Goal: Transaction & Acquisition: Obtain resource

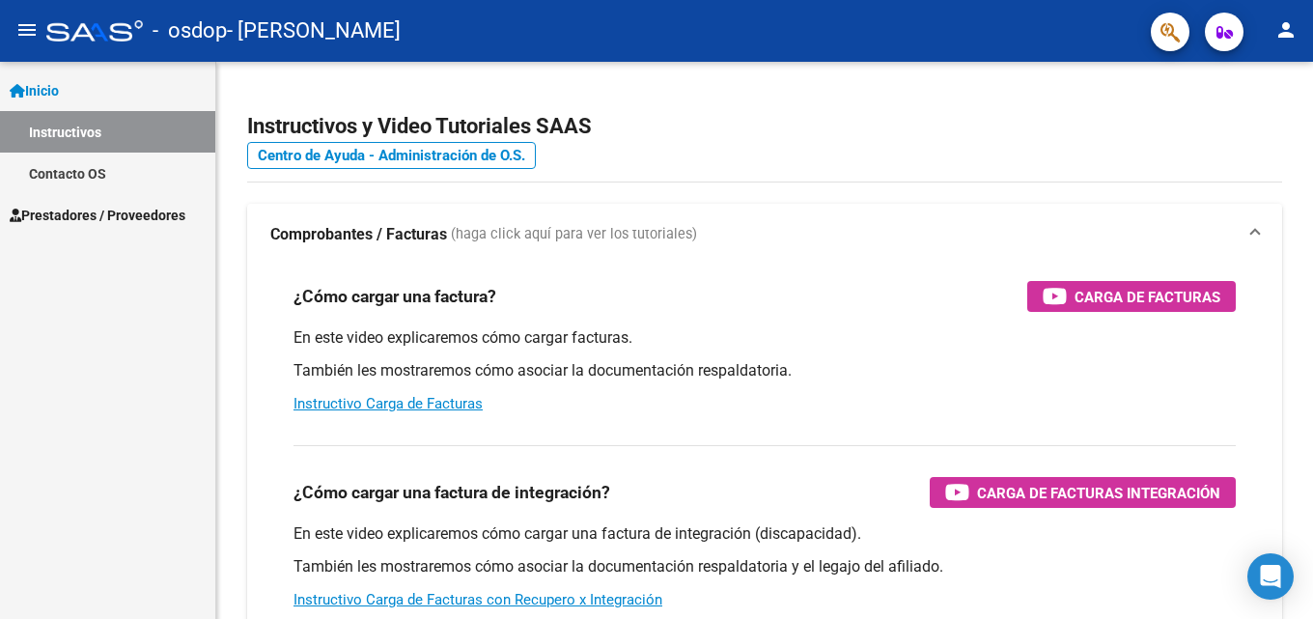
click at [68, 220] on span "Prestadores / Proveedores" at bounding box center [98, 215] width 176 height 21
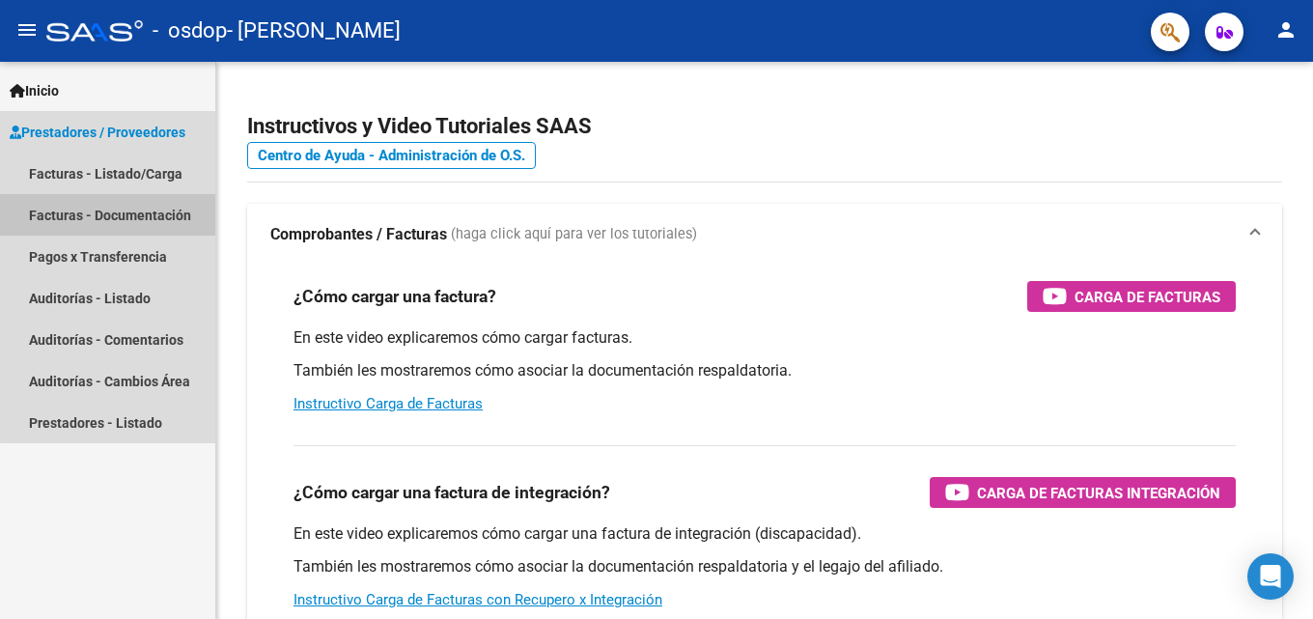
click at [113, 213] on link "Facturas - Documentación" at bounding box center [107, 215] width 215 height 42
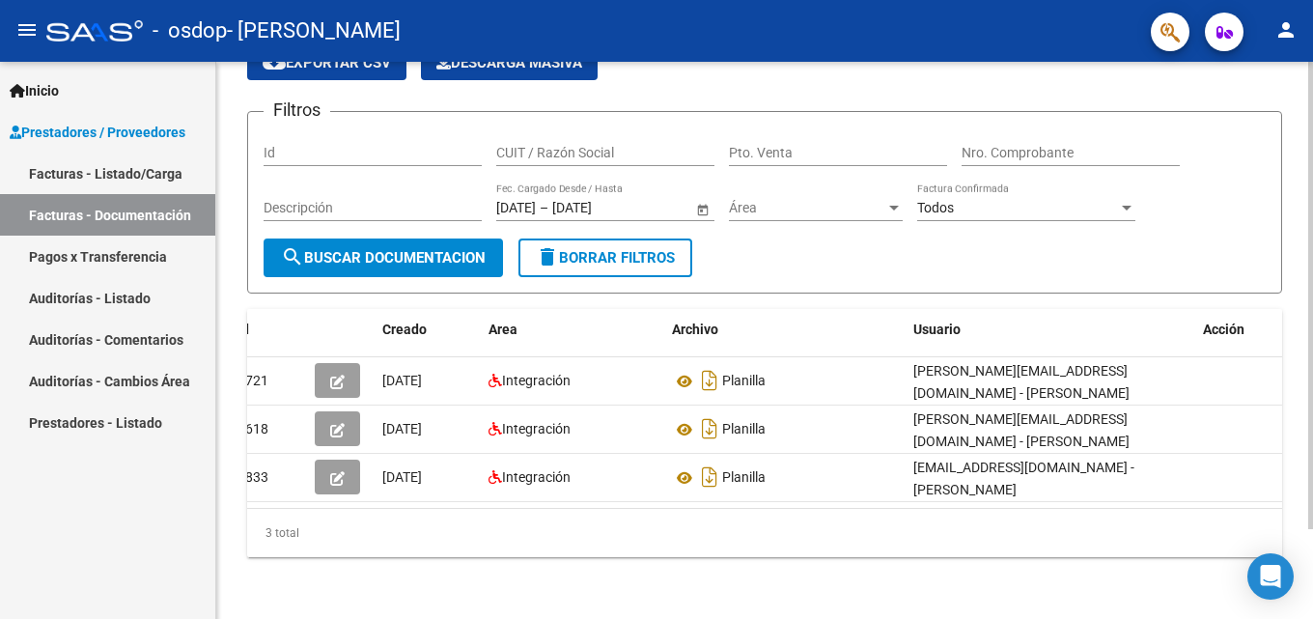
scroll to position [0, 27]
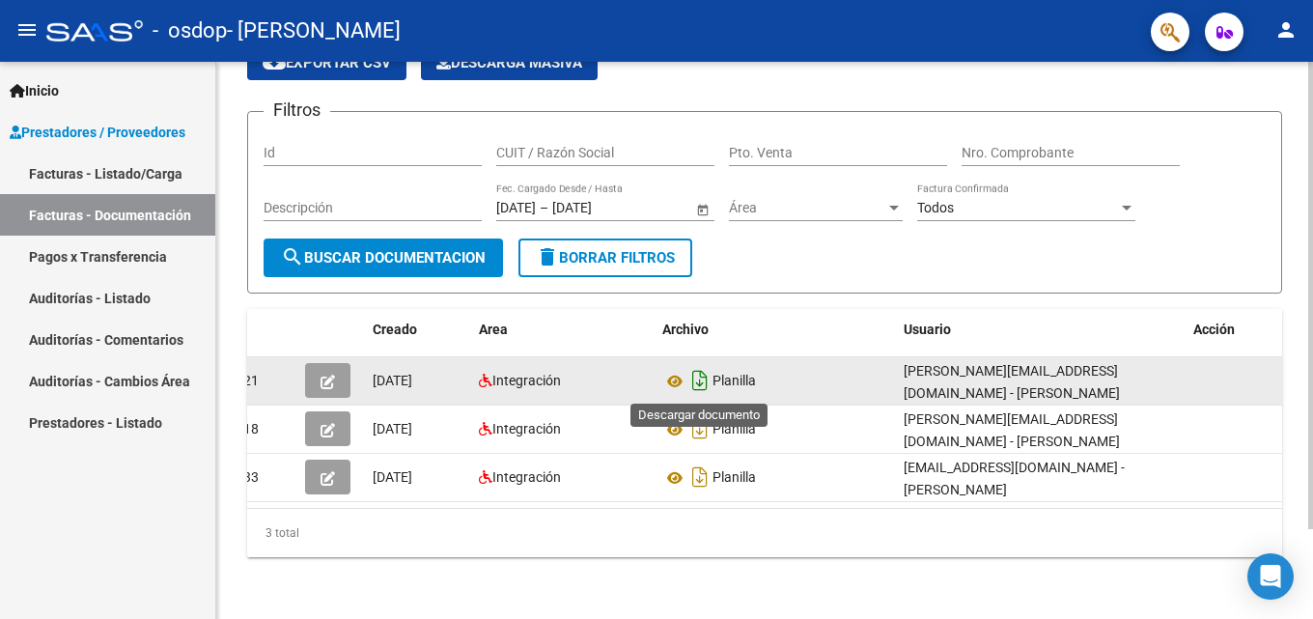
click at [705, 378] on icon "Descargar documento" at bounding box center [699, 380] width 25 height 31
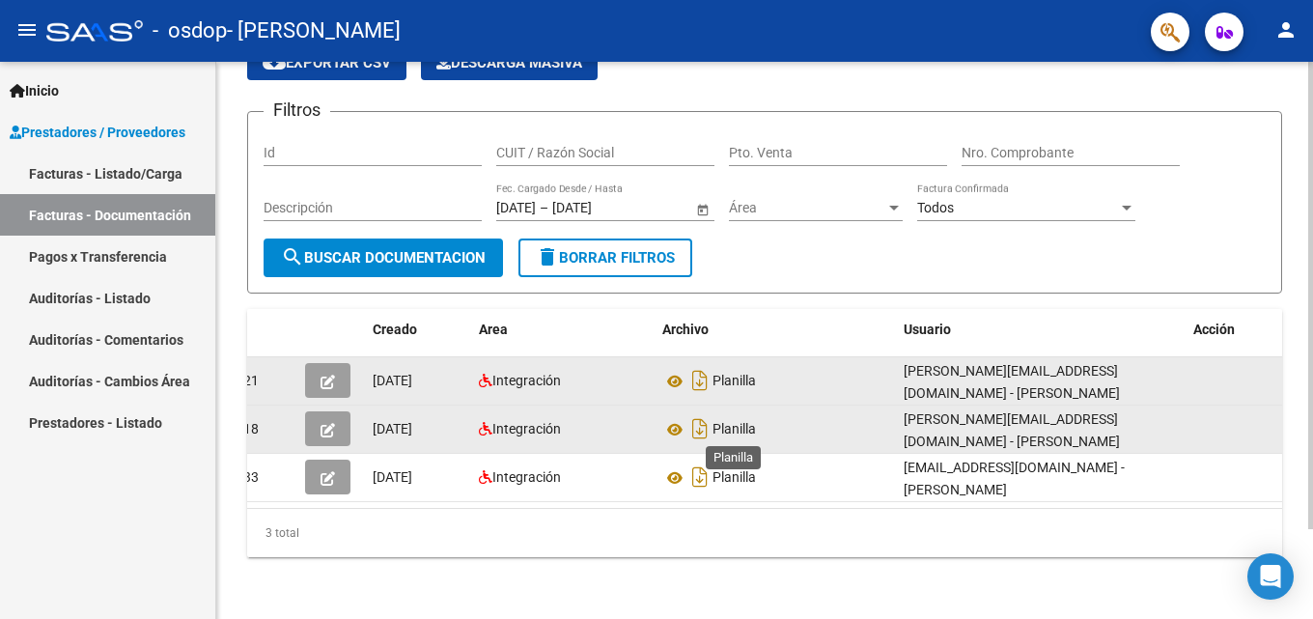
click at [739, 431] on span "Planilla" at bounding box center [733, 429] width 43 height 15
click at [674, 428] on icon at bounding box center [674, 429] width 25 height 23
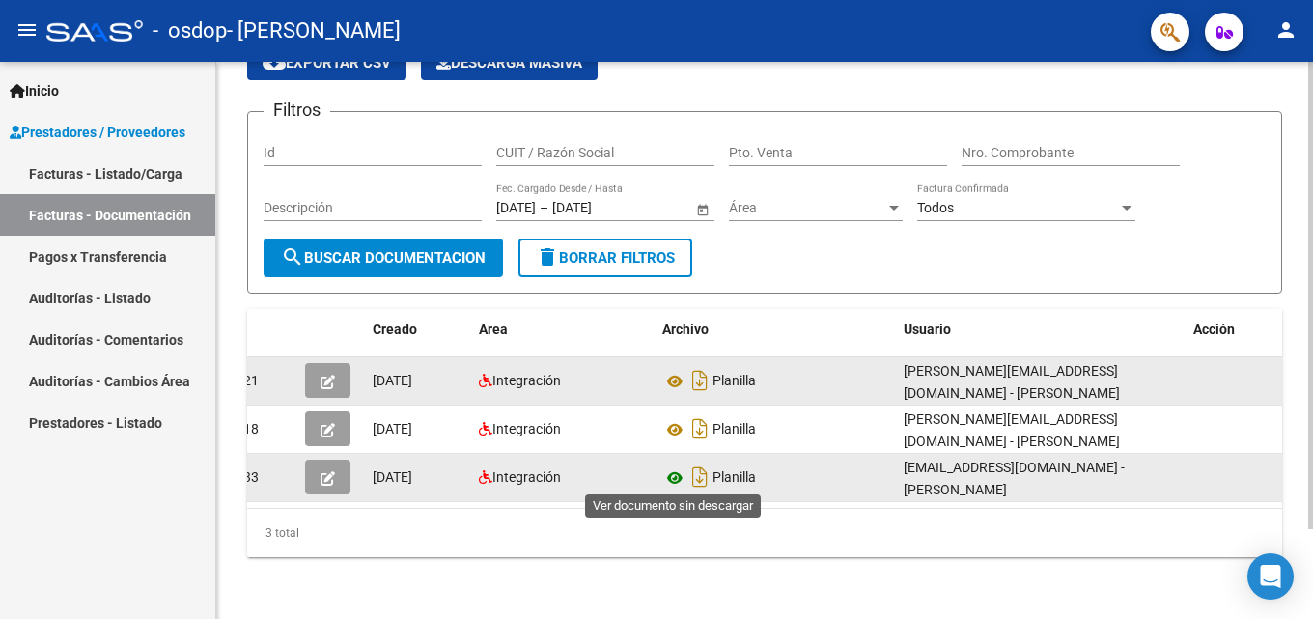
click at [676, 473] on icon at bounding box center [674, 477] width 25 height 23
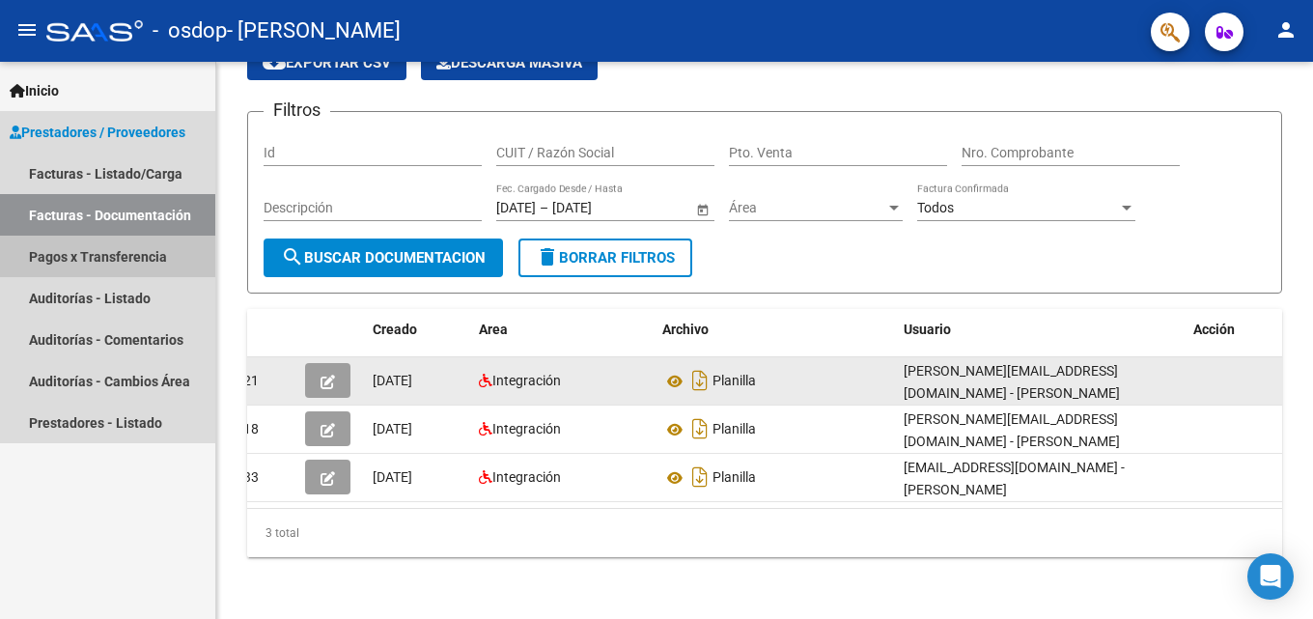
click at [99, 252] on link "Pagos x Transferencia" at bounding box center [107, 257] width 215 height 42
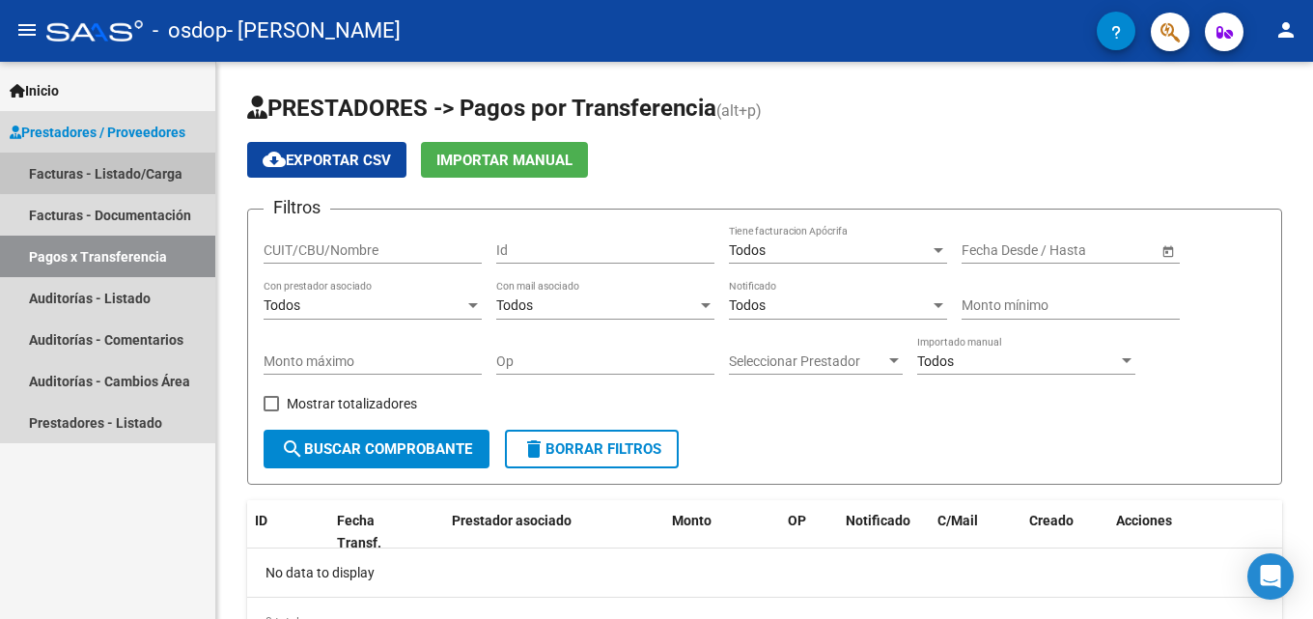
click at [114, 173] on link "Facturas - Listado/Carga" at bounding box center [107, 174] width 215 height 42
